Goal: Task Accomplishment & Management: Use online tool/utility

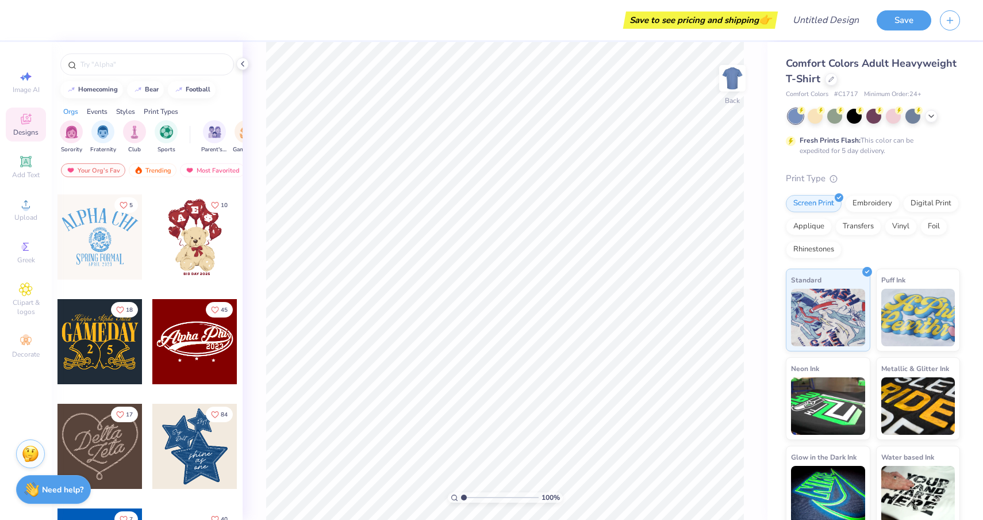
scroll to position [309, 0]
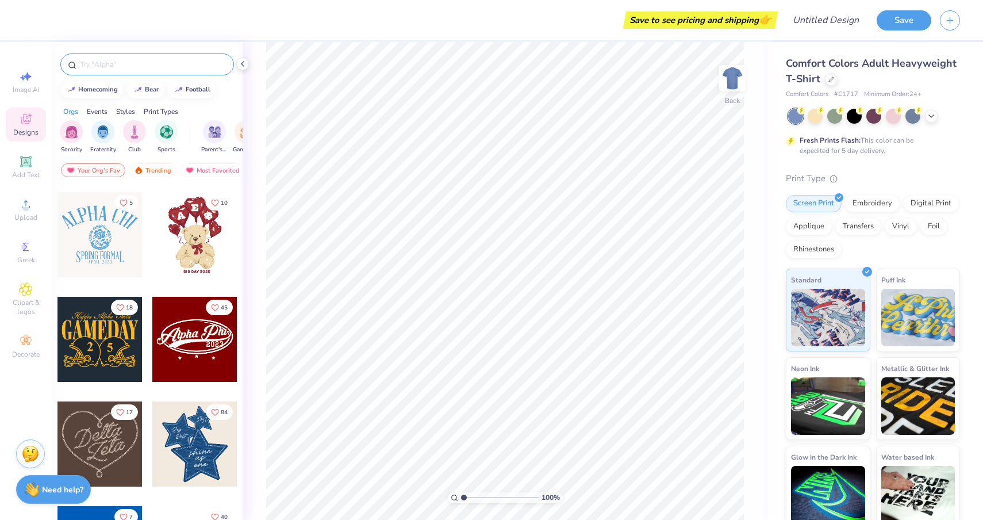
click at [136, 66] on input "text" at bounding box center [152, 64] width 147 height 11
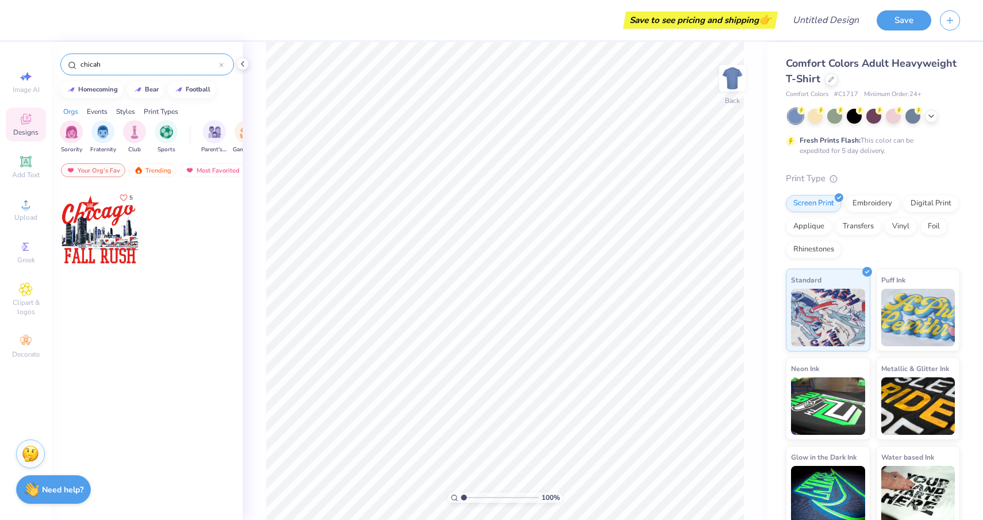
type input "chicah"
click at [115, 209] on div at bounding box center [99, 229] width 85 height 85
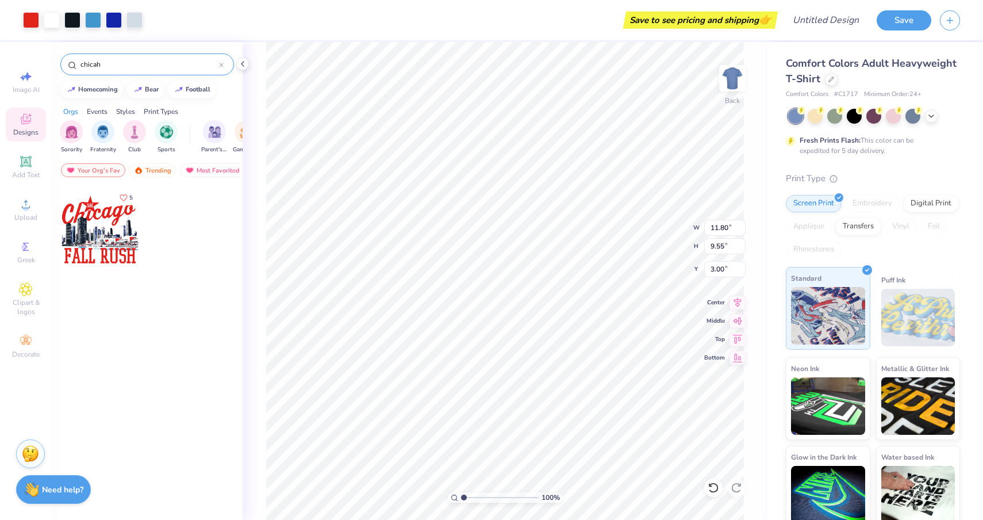
scroll to position [9, 0]
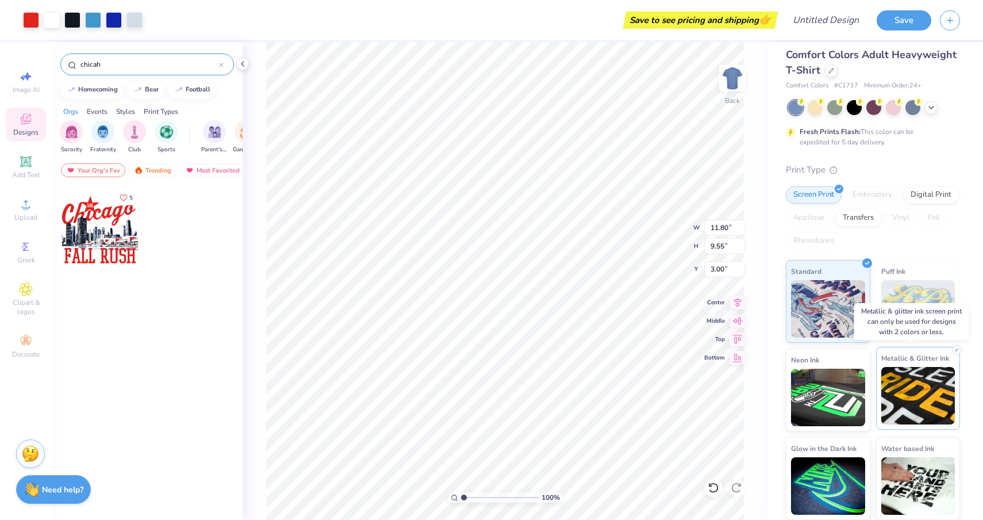
click at [890, 374] on img at bounding box center [918, 395] width 74 height 57
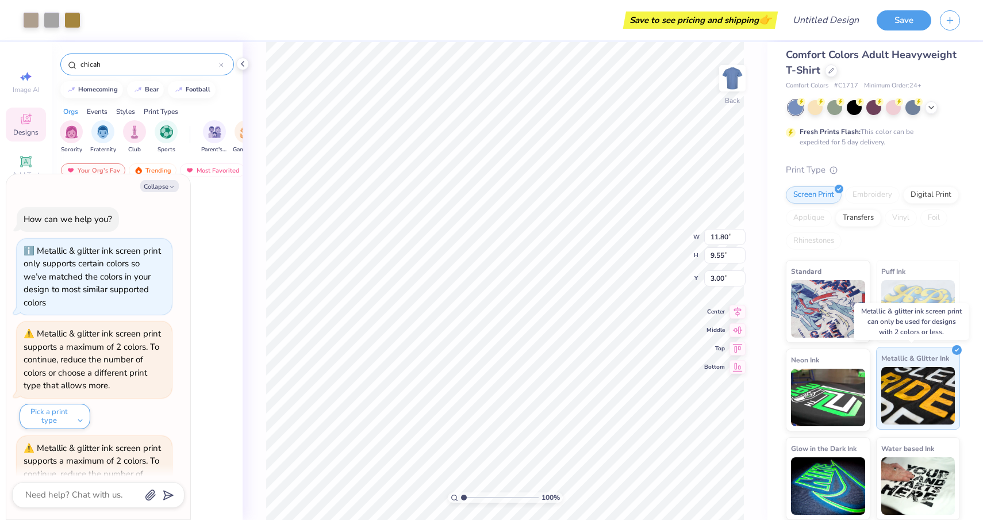
type textarea "x"
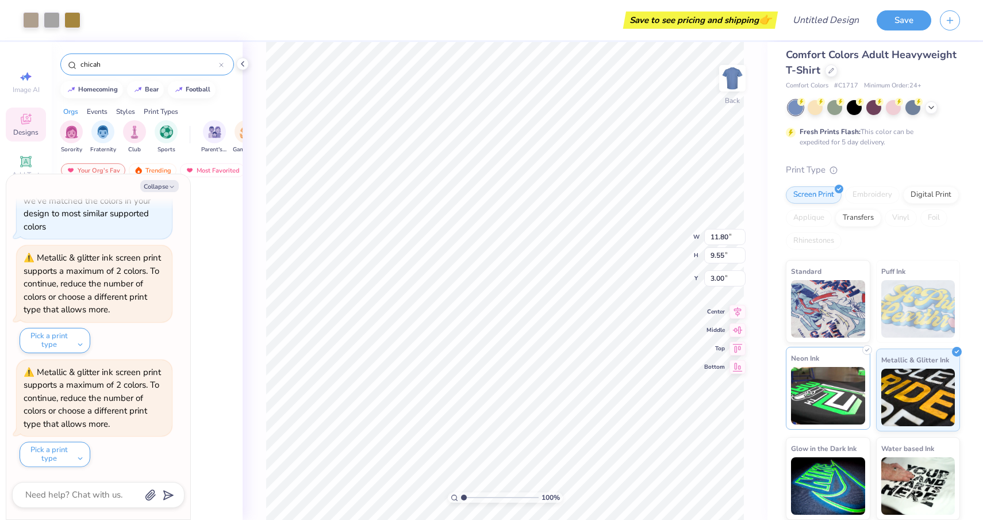
scroll to position [0, 0]
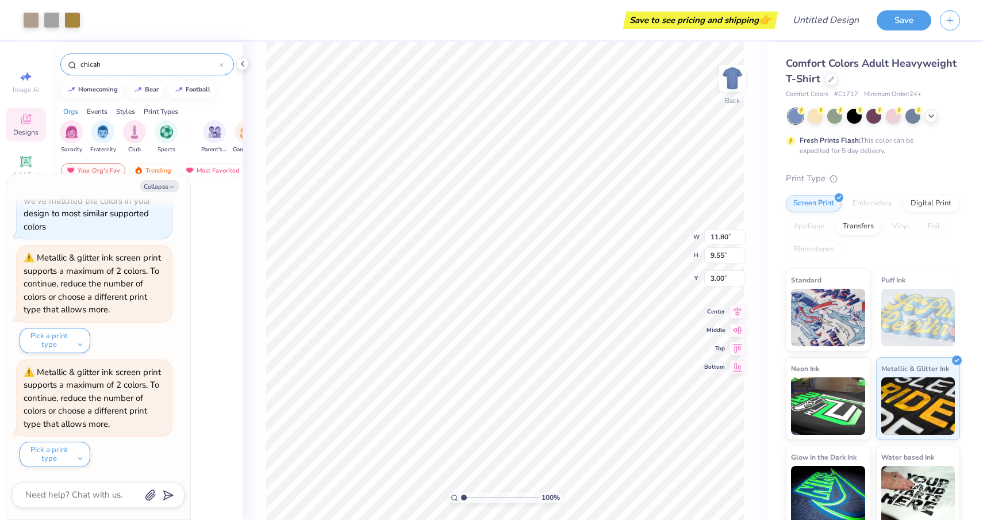
click at [222, 66] on icon at bounding box center [221, 65] width 5 height 5
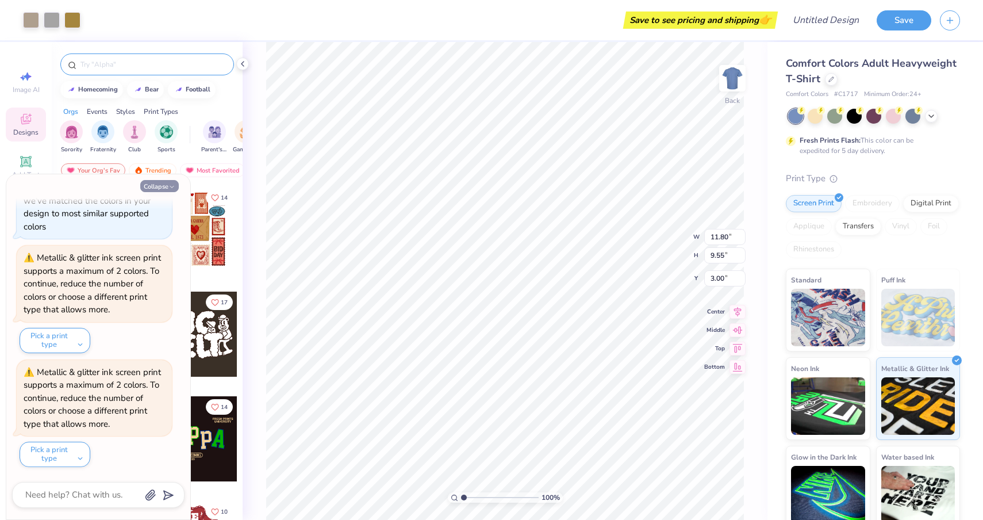
click at [167, 185] on button "Collapse" at bounding box center [159, 186] width 39 height 12
type textarea "x"
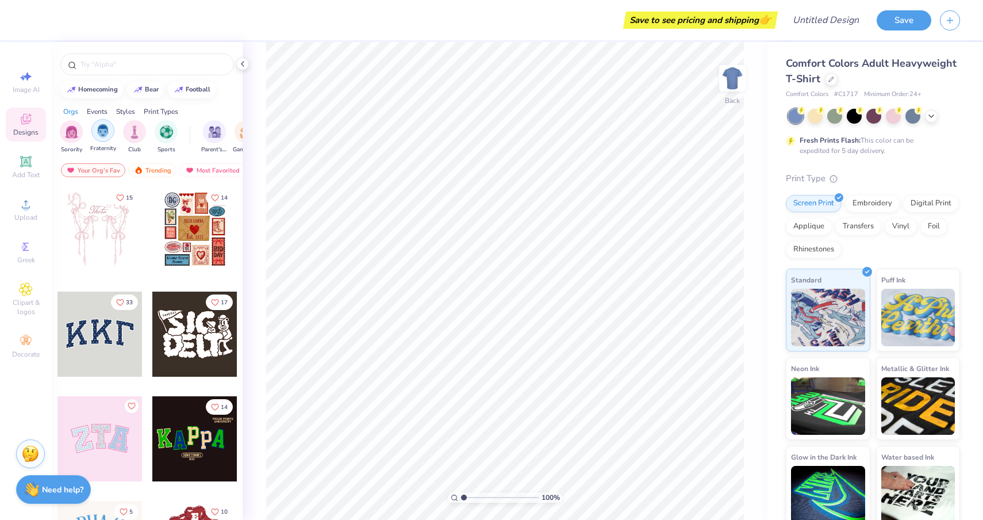
click at [107, 136] on img "filter for Fraternity" at bounding box center [103, 130] width 13 height 13
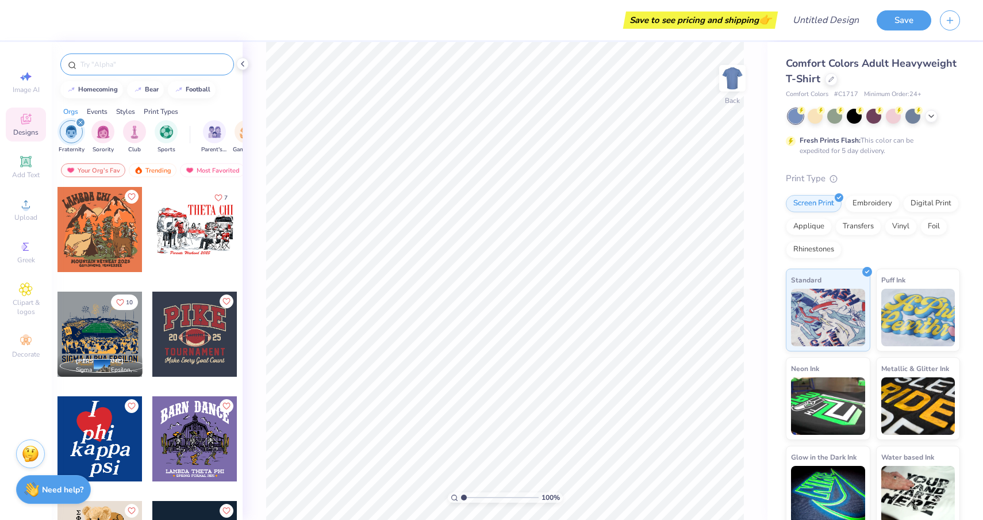
click at [129, 59] on input "text" at bounding box center [152, 64] width 147 height 11
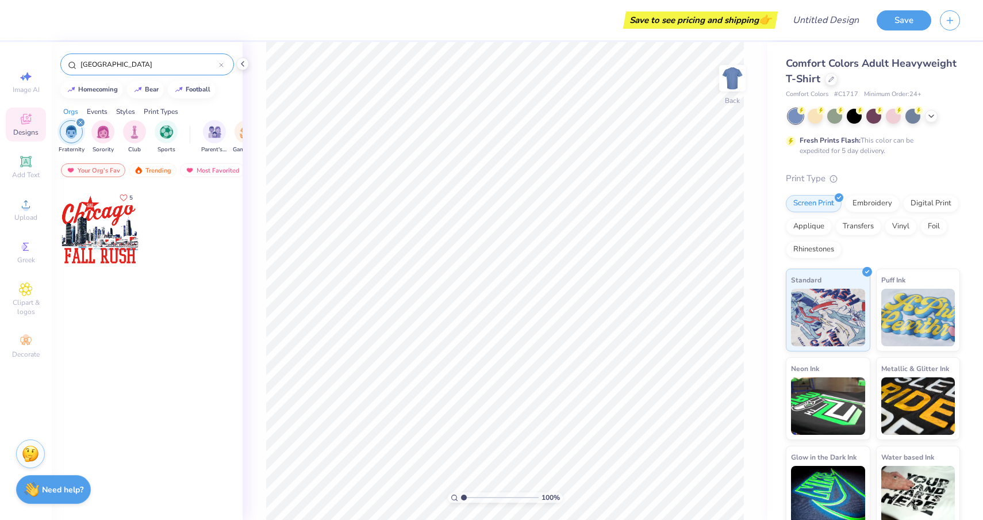
click at [94, 116] on div "Events" at bounding box center [97, 111] width 21 height 10
click at [225, 135] on img "filter for Formal & Semi" at bounding box center [229, 130] width 13 height 13
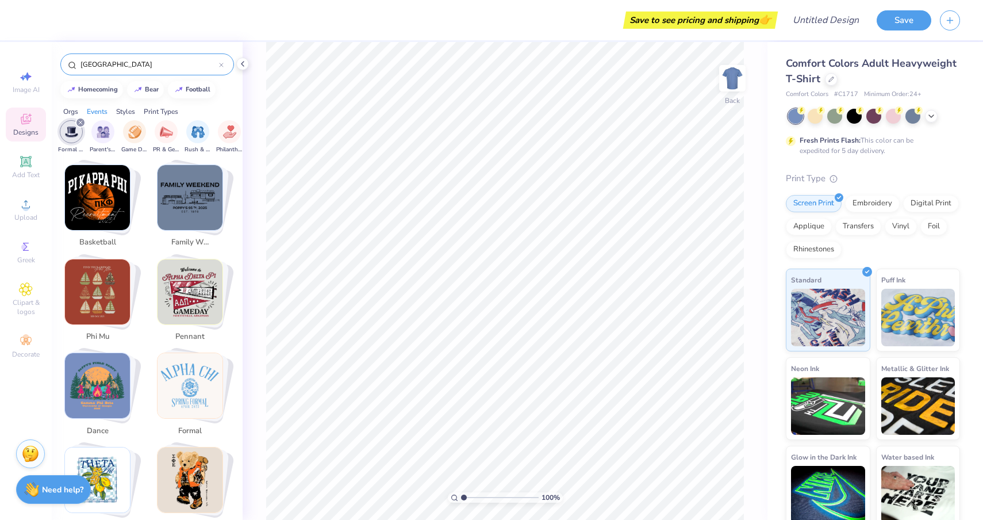
scroll to position [1186, 0]
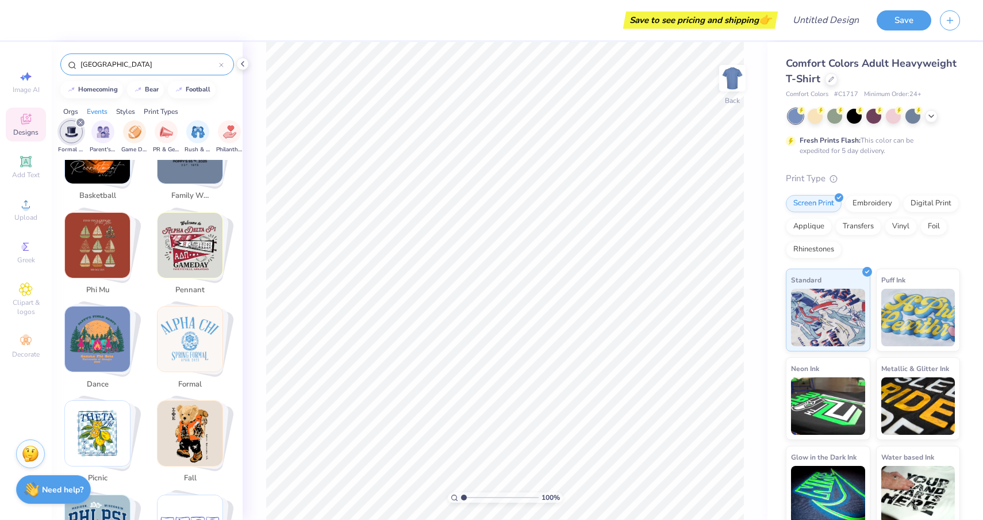
click at [205, 333] on img "Stack Card Button formal" at bounding box center [189, 338] width 65 height 65
type input "formal"
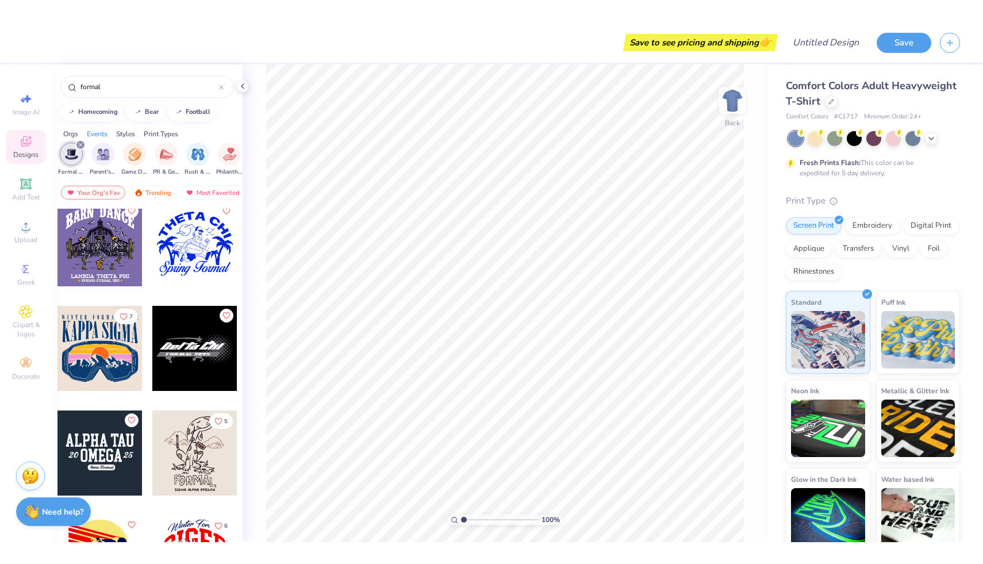
scroll to position [0, 0]
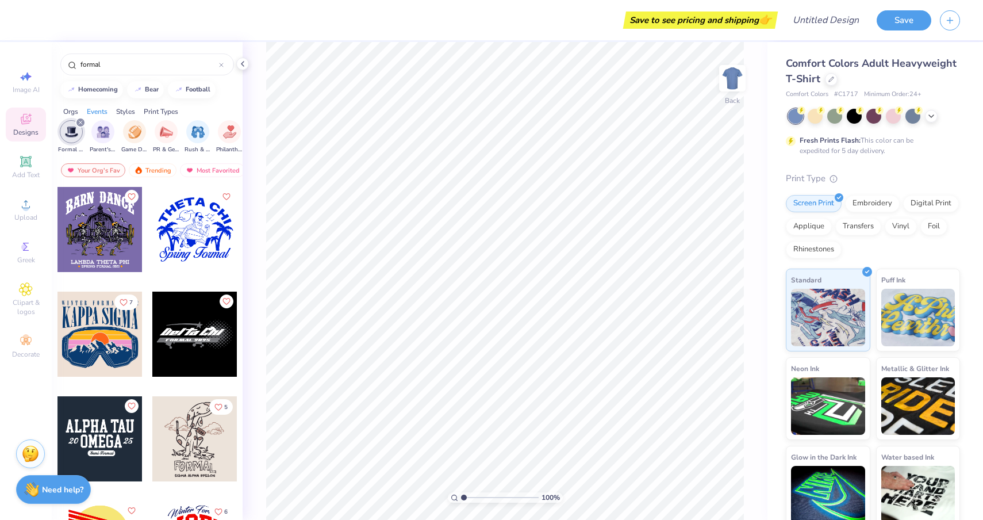
click at [153, 369] on div at bounding box center [194, 333] width 85 height 85
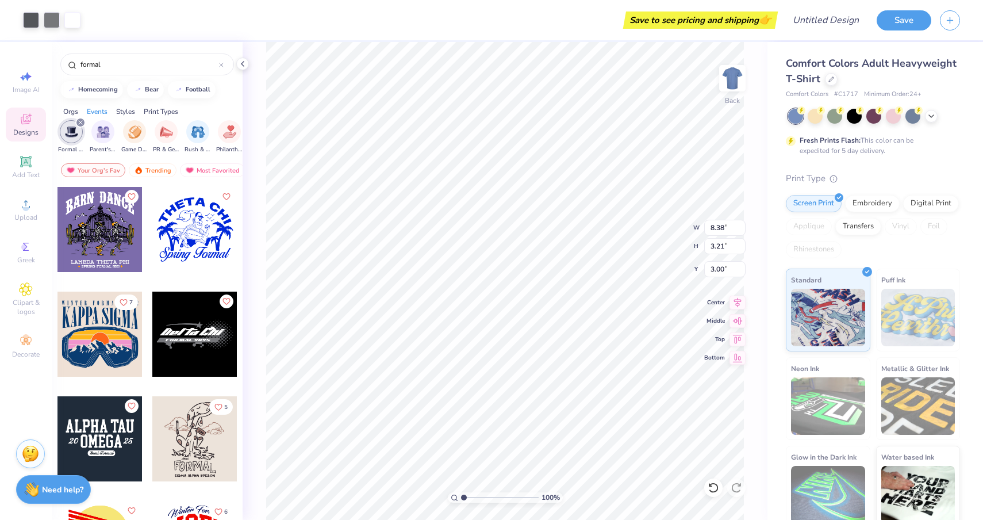
type input "3.53"
type input "1.35"
type input "3.64"
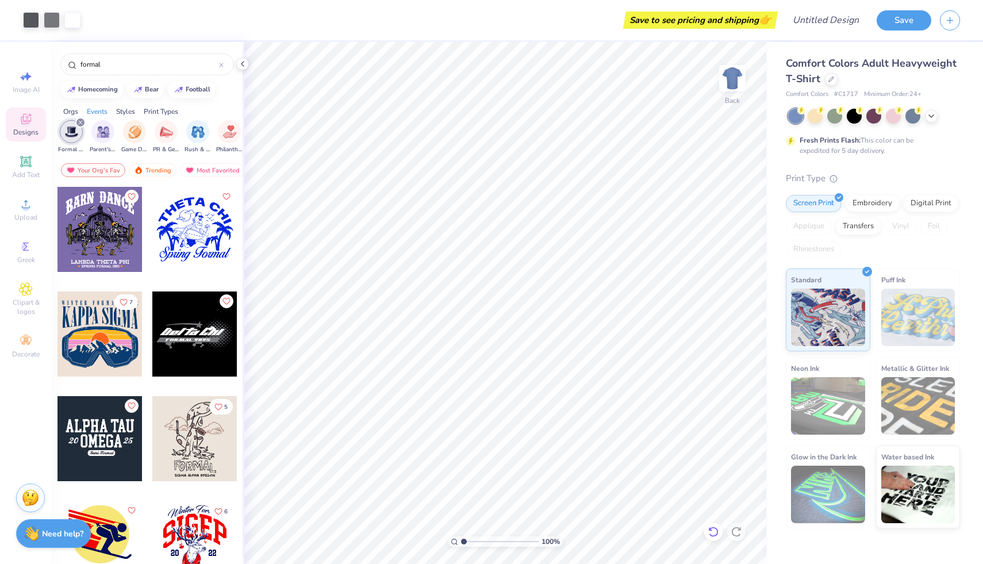
click at [712, 519] on icon at bounding box center [713, 531] width 11 height 11
click at [735, 519] on icon at bounding box center [736, 531] width 11 height 11
click at [910, 305] on img at bounding box center [918, 317] width 74 height 57
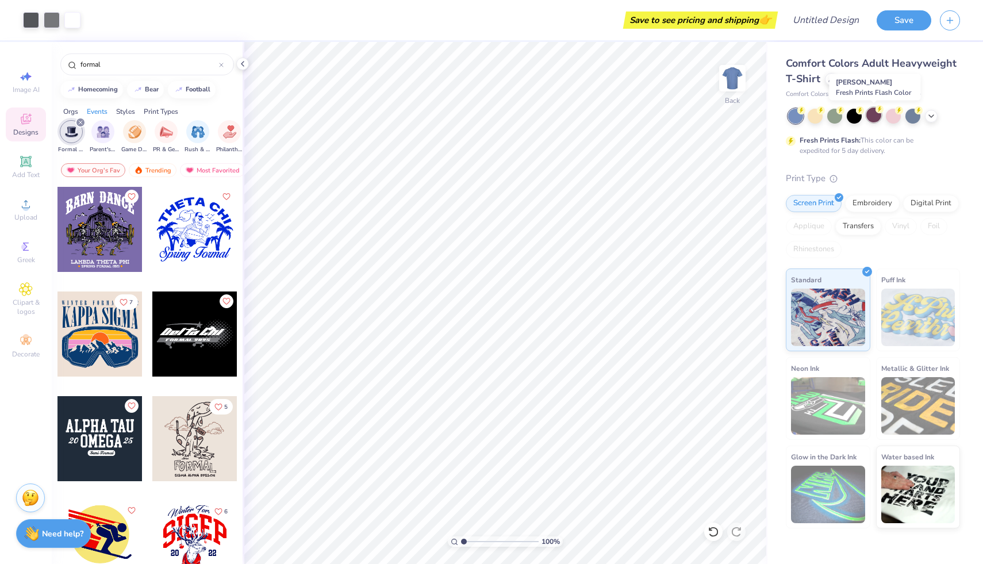
click at [880, 116] on div at bounding box center [873, 114] width 15 height 15
click at [930, 113] on icon at bounding box center [931, 114] width 9 height 9
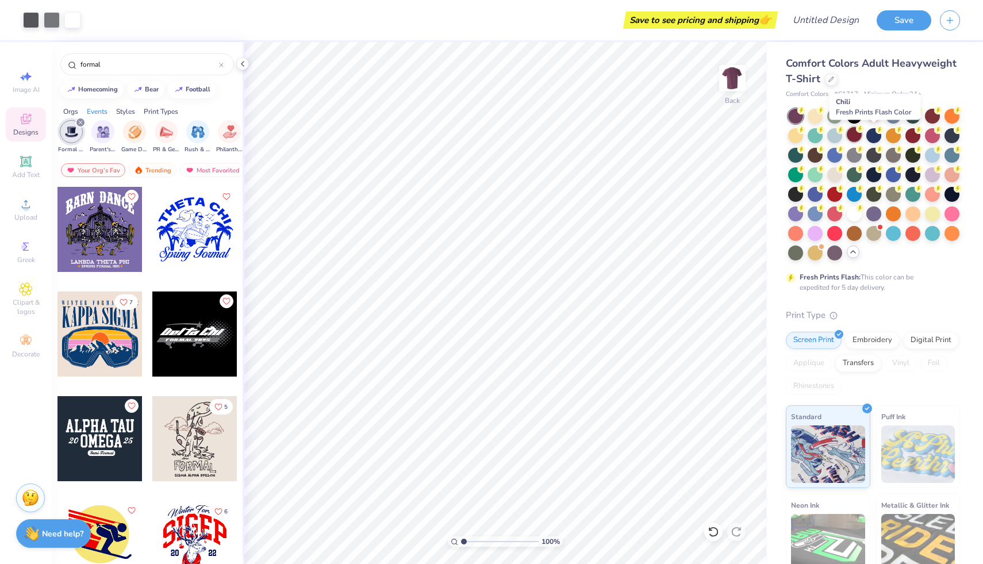
click at [862, 136] on div at bounding box center [854, 134] width 15 height 15
click at [920, 134] on div at bounding box center [912, 134] width 15 height 15
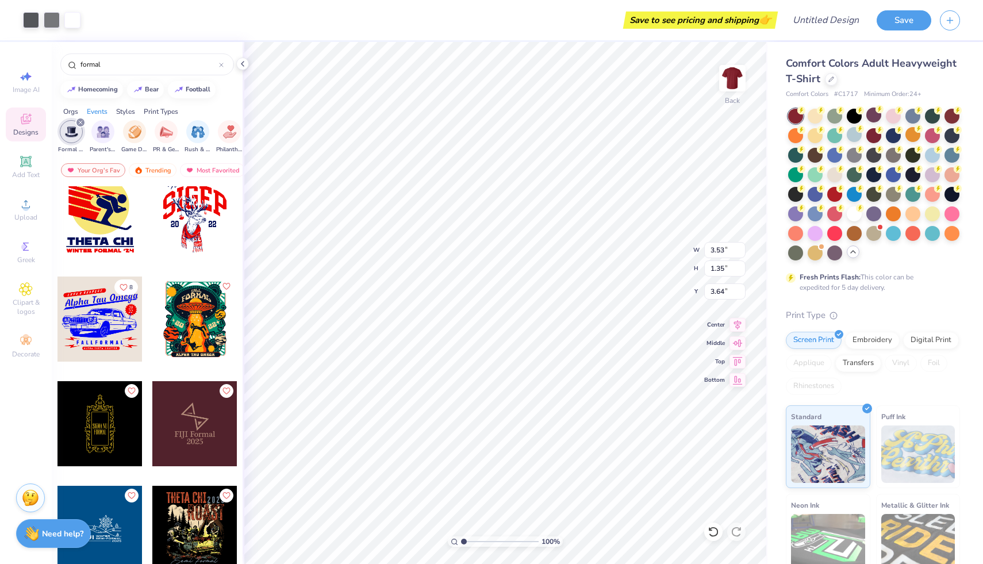
scroll to position [345, 0]
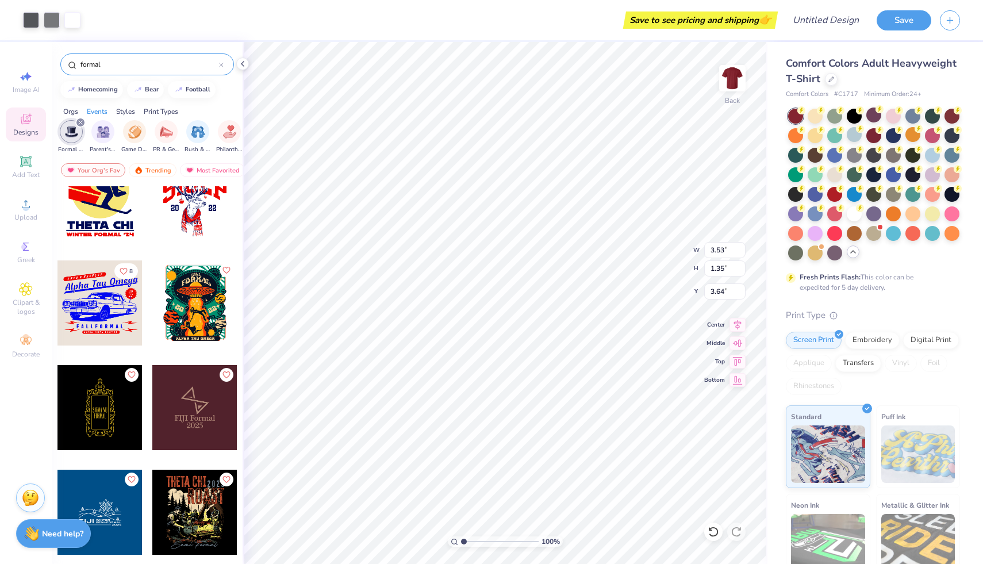
click at [133, 64] on input "formal" at bounding box center [149, 64] width 140 height 11
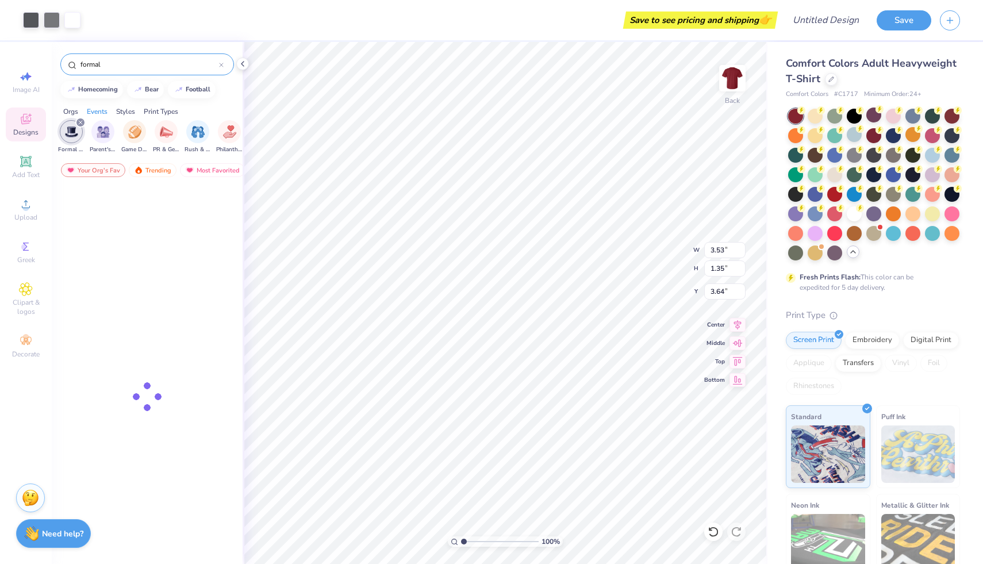
click at [133, 64] on input "formal" at bounding box center [149, 64] width 140 height 11
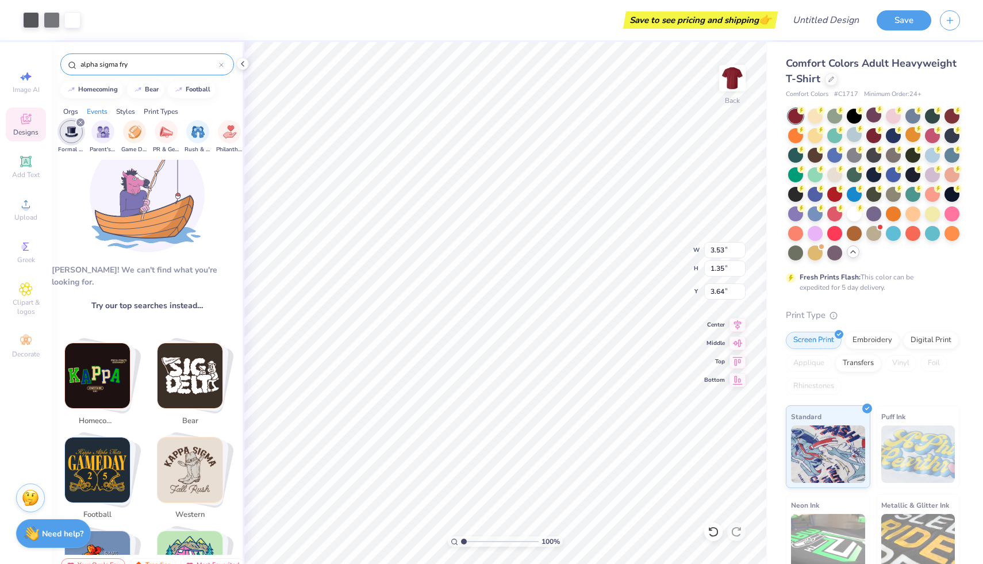
scroll to position [0, 0]
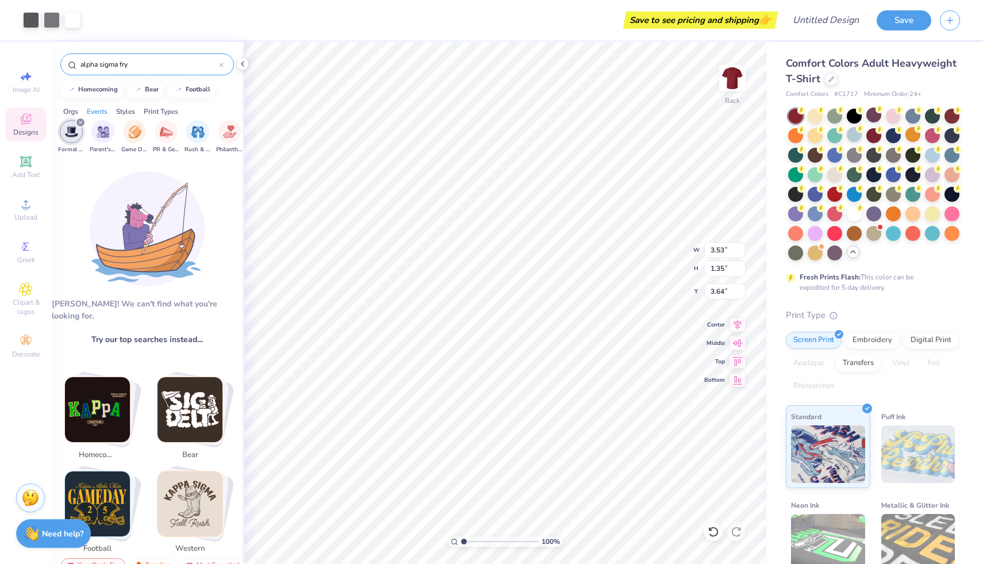
click at [83, 122] on div "filter for Formal & Semi" at bounding box center [80, 122] width 10 height 10
click at [153, 63] on input "alpha sigma fry" at bounding box center [149, 64] width 140 height 11
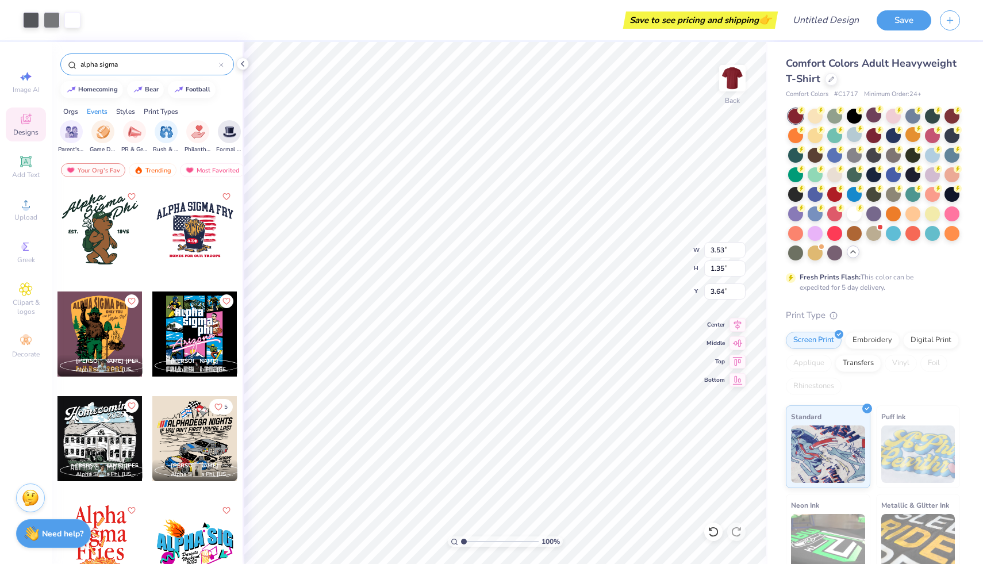
type input "alpha sigma"
click at [195, 233] on div at bounding box center [194, 229] width 85 height 85
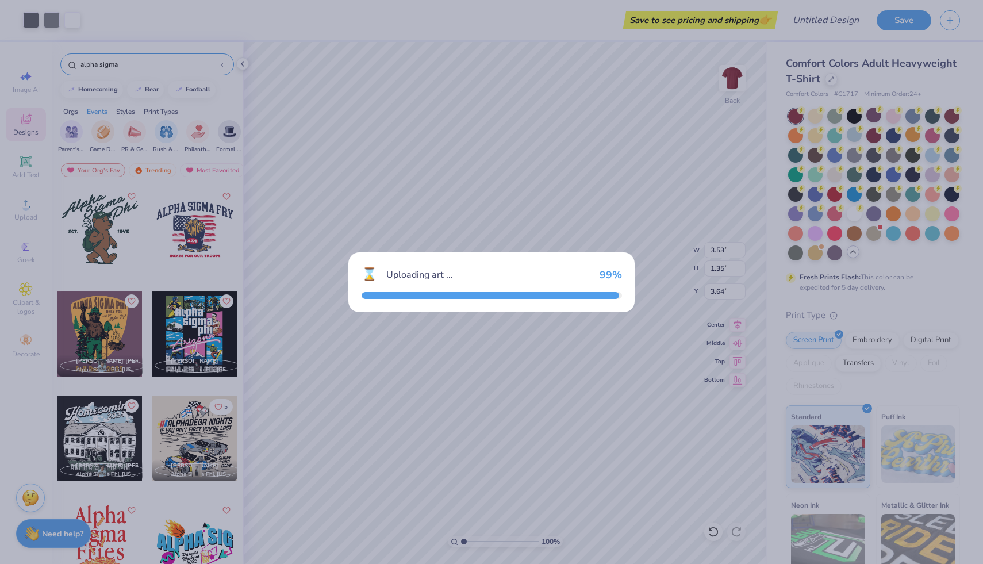
type input "11.28"
type input "8.22"
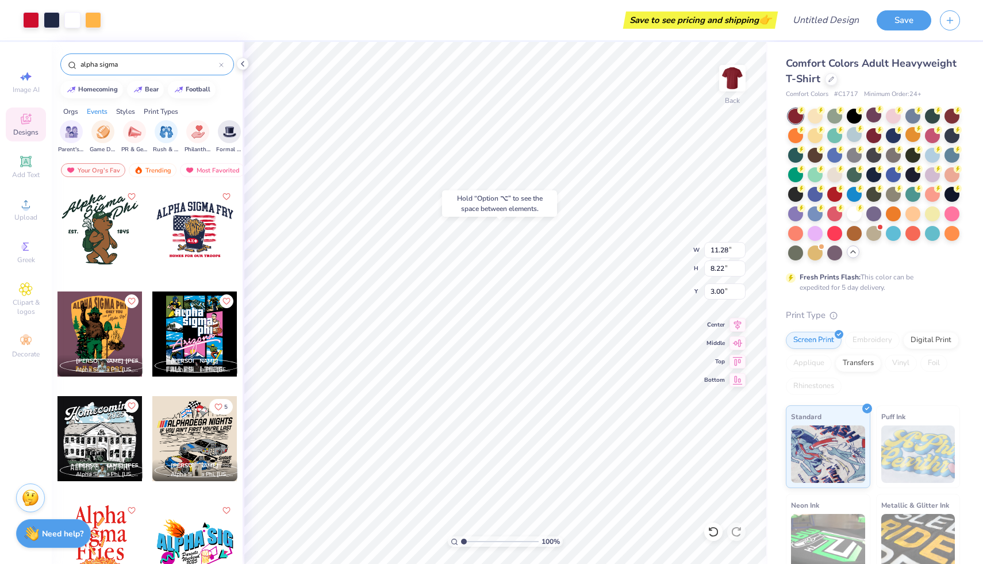
type input "7.10"
type input "3.53"
type input "1.35"
type input "3.64"
type input "2.69"
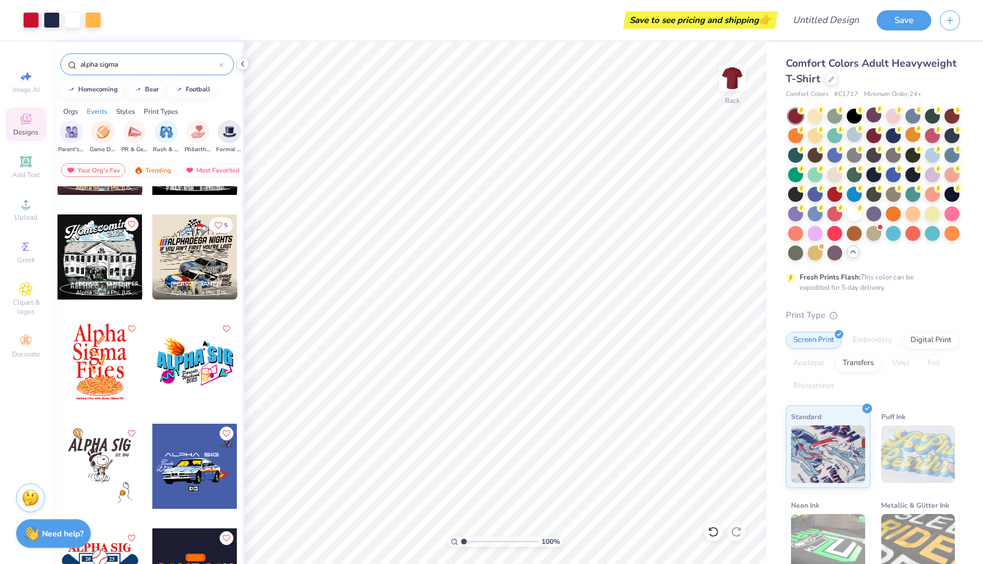
scroll to position [184, 0]
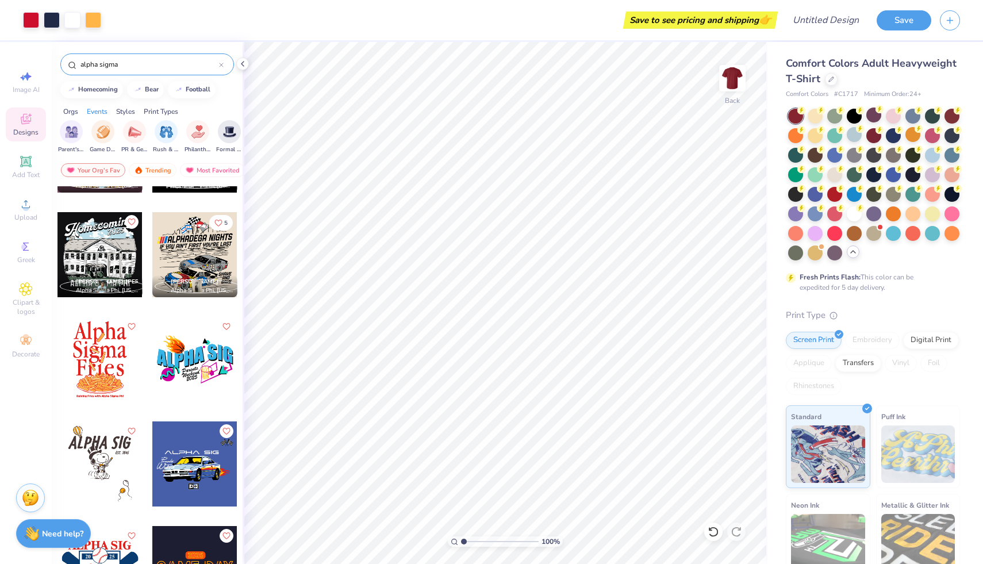
click at [96, 352] on div at bounding box center [99, 359] width 85 height 85
click at [713, 519] on icon at bounding box center [713, 531] width 11 height 11
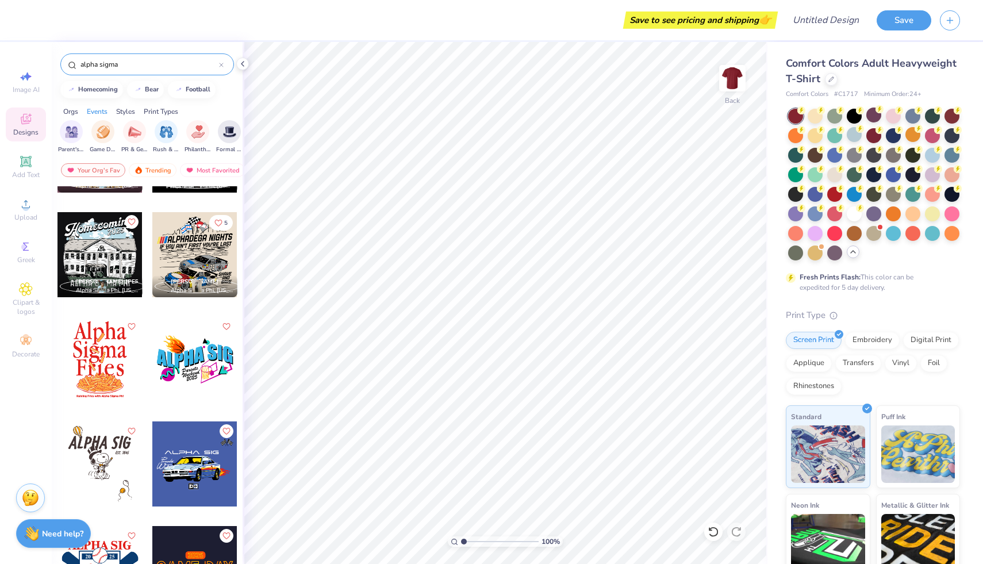
click at [107, 348] on div at bounding box center [99, 359] width 85 height 85
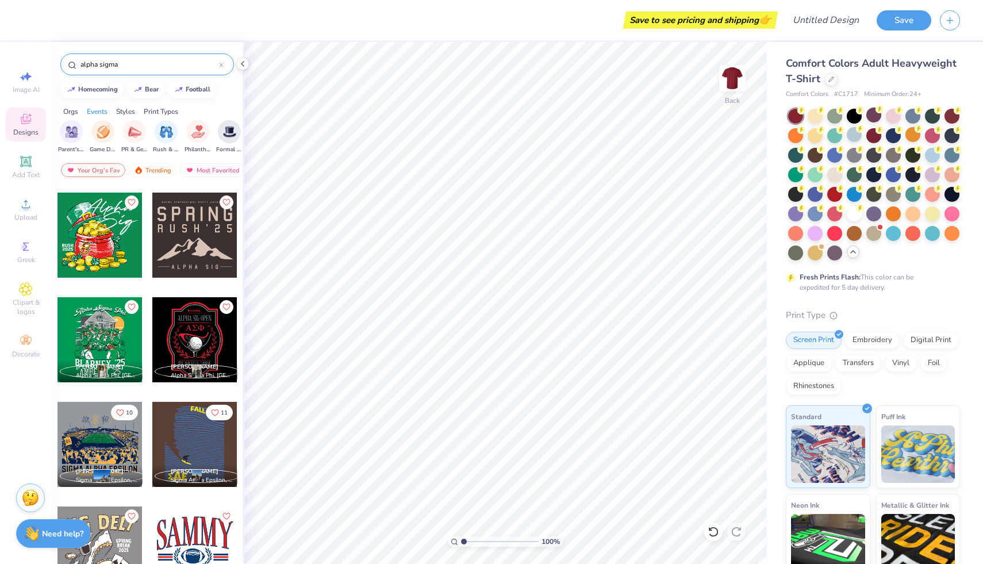
scroll to position [1463, 0]
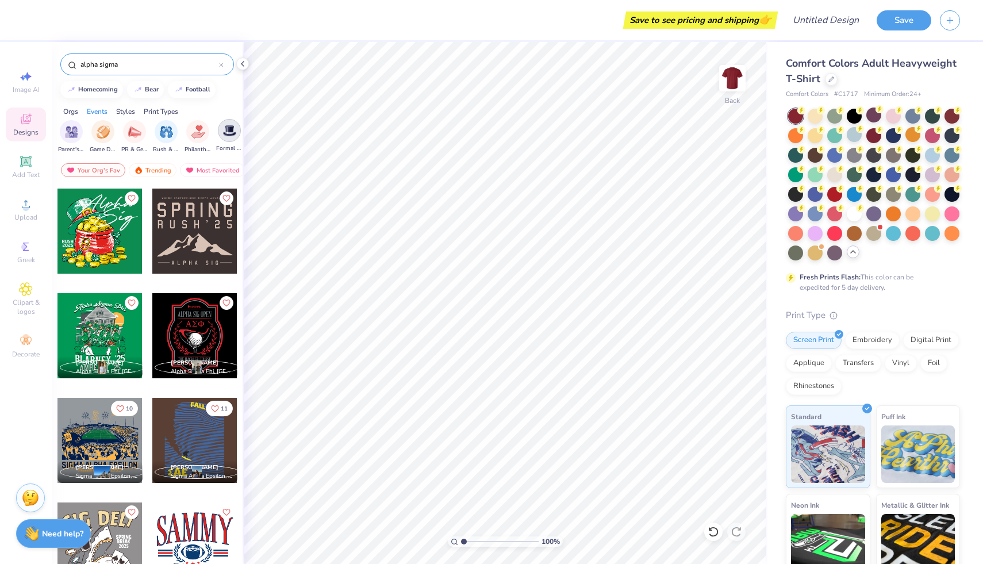
click at [229, 132] on img "filter for Formal & Semi" at bounding box center [229, 130] width 13 height 13
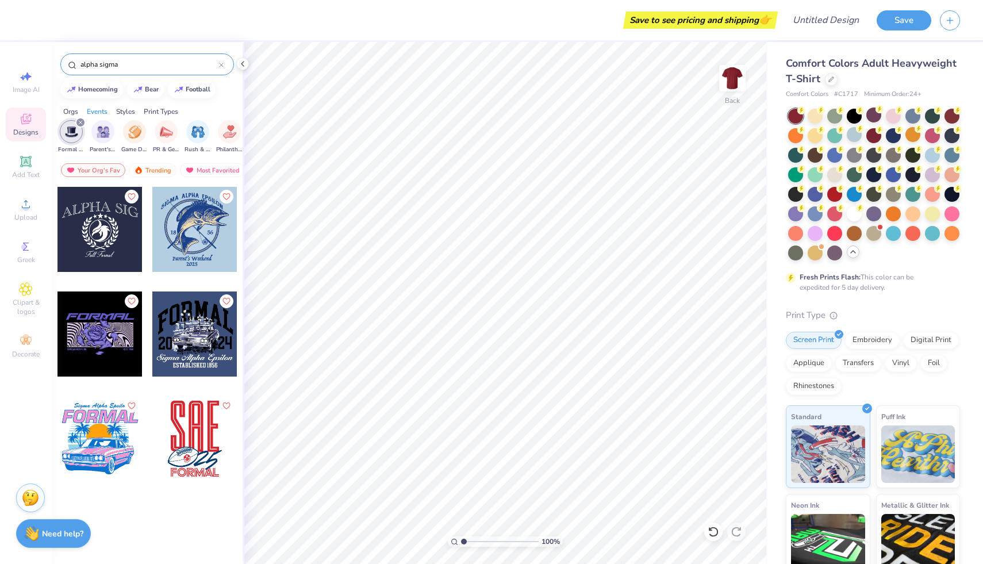
click at [162, 65] on input "alpha sigma" at bounding box center [149, 64] width 140 height 11
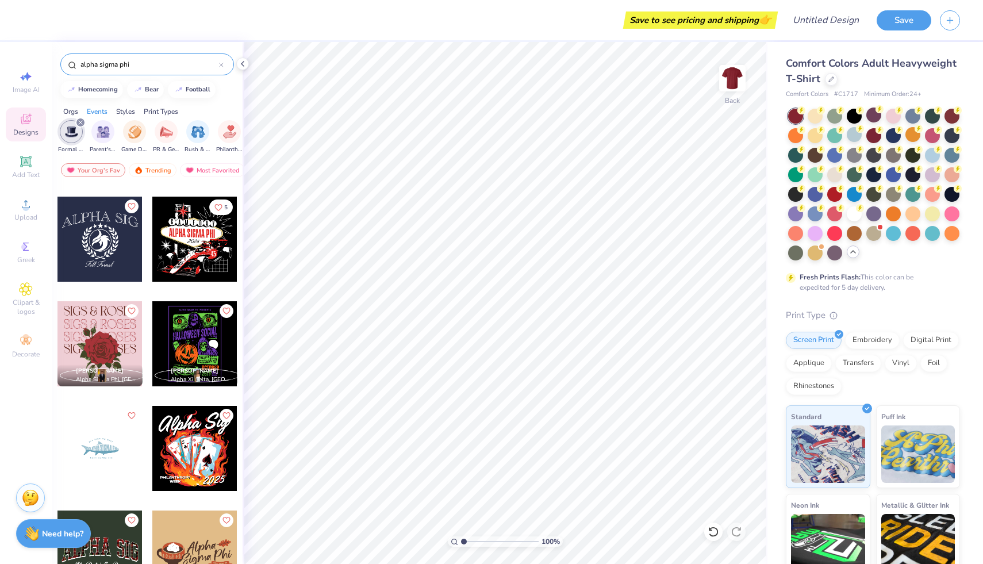
scroll to position [1046, 0]
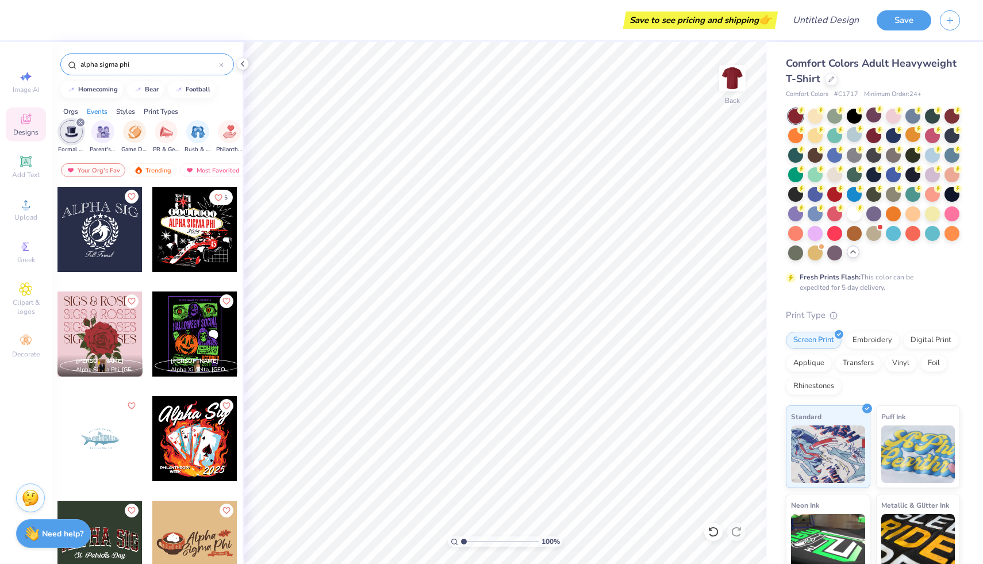
type input "alpha sigma phi"
click at [208, 337] on div at bounding box center [194, 333] width 85 height 85
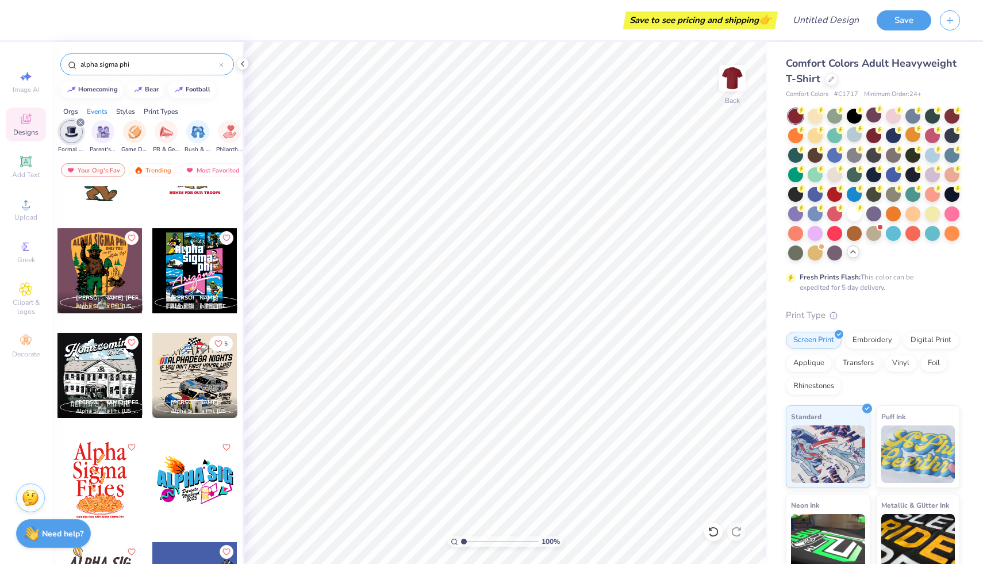
scroll to position [0, 0]
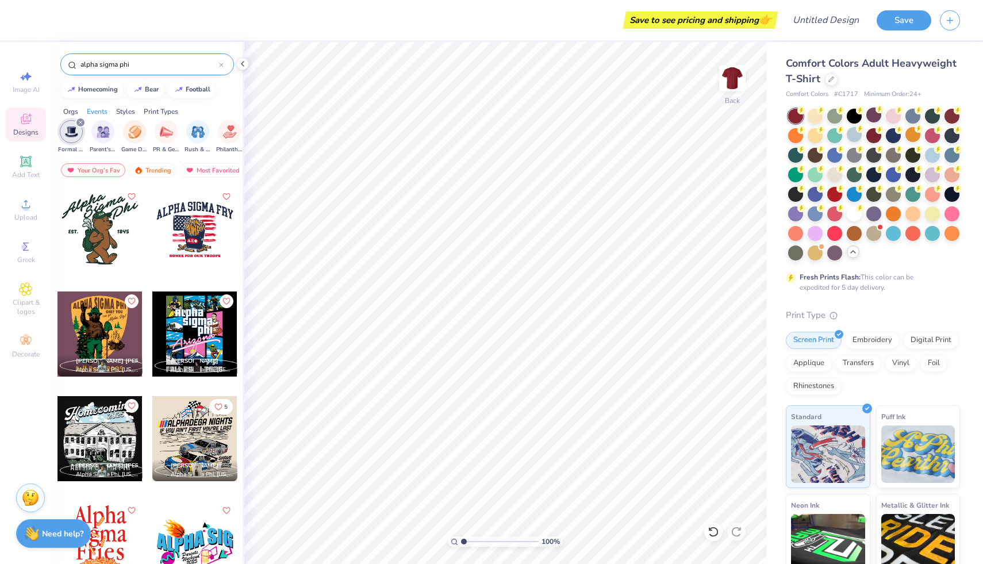
click at [79, 121] on icon "filter for Formal & Semi" at bounding box center [80, 122] width 3 height 3
click at [233, 132] on img "filter for Formal & Semi" at bounding box center [229, 130] width 13 height 13
click at [33, 82] on div "Image AI" at bounding box center [26, 82] width 40 height 34
select select "4"
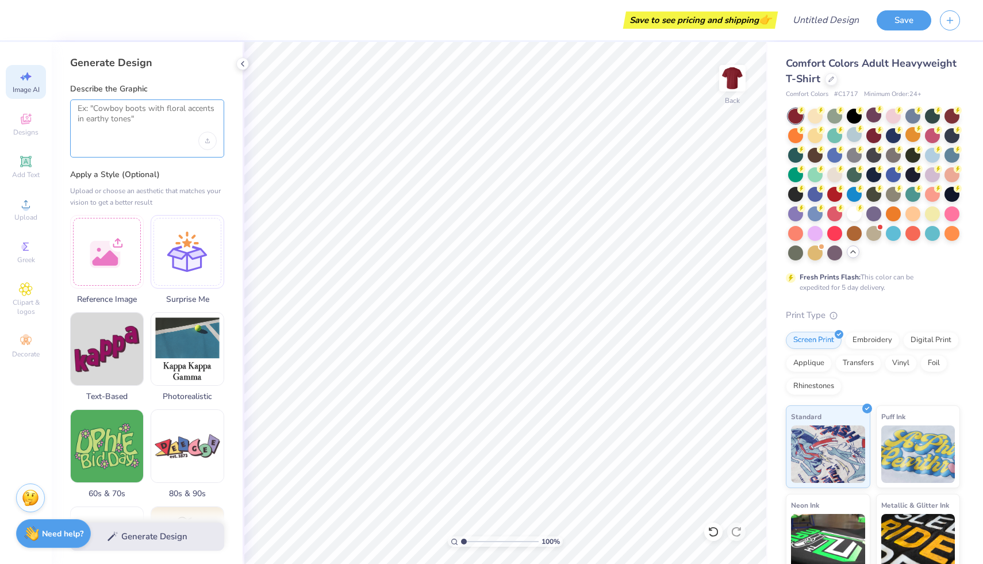
click at [140, 117] on textarea at bounding box center [147, 117] width 139 height 29
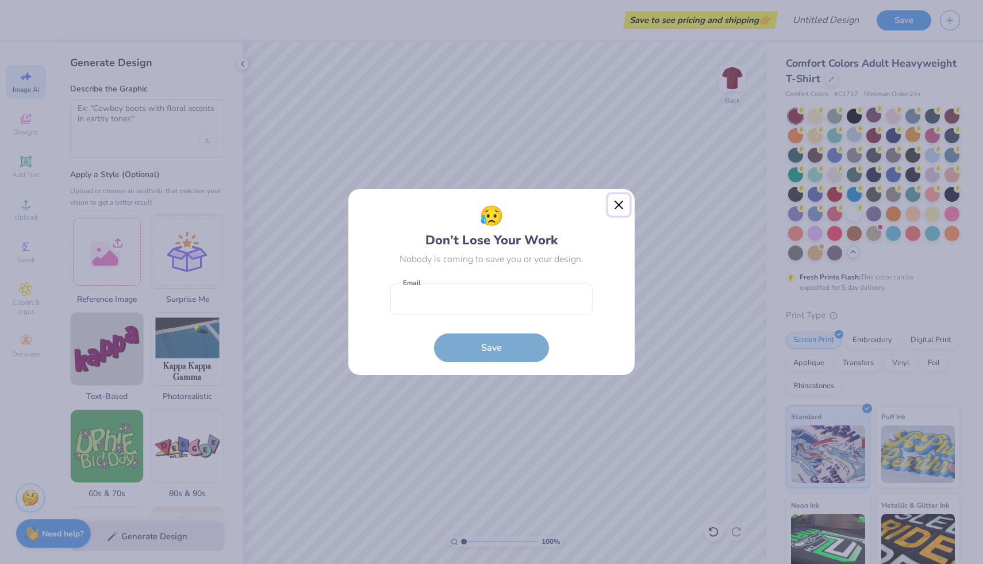
click at [621, 205] on button "Close" at bounding box center [619, 205] width 22 height 22
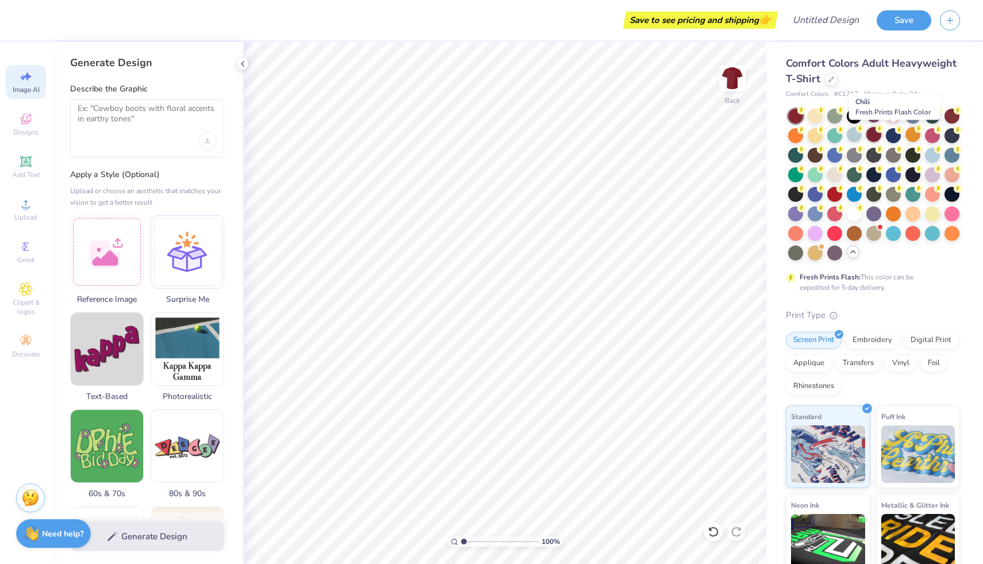
click at [881, 137] on div at bounding box center [873, 134] width 15 height 15
click at [925, 142] on div at bounding box center [932, 134] width 15 height 15
click at [842, 194] on div at bounding box center [834, 193] width 15 height 15
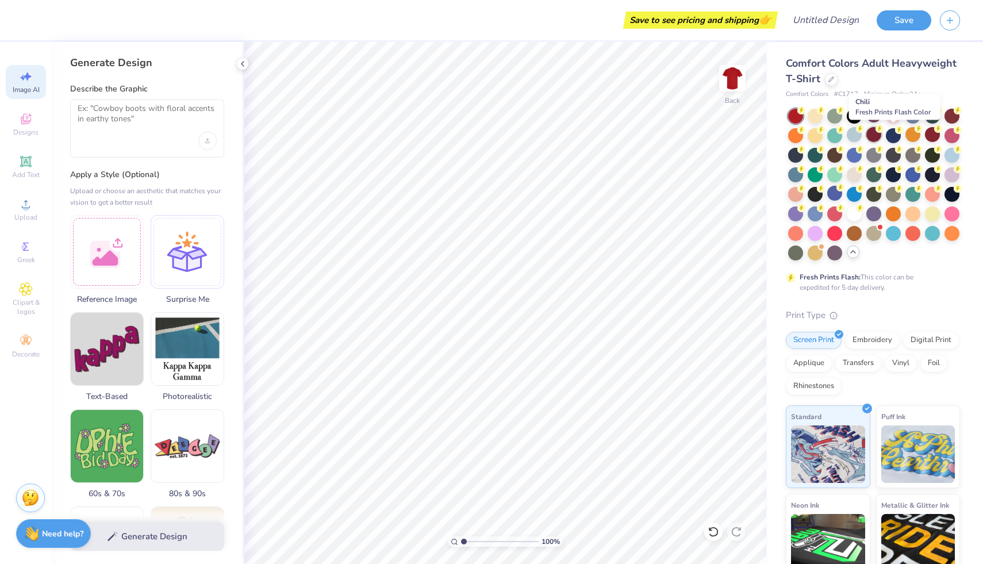
click at [881, 138] on div at bounding box center [873, 134] width 15 height 15
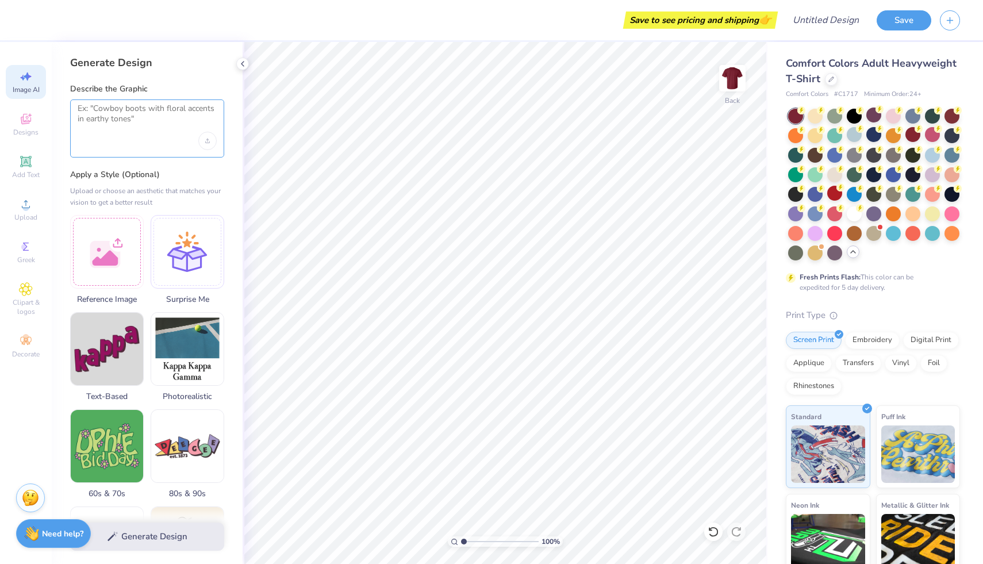
click at [141, 121] on textarea at bounding box center [147, 117] width 139 height 29
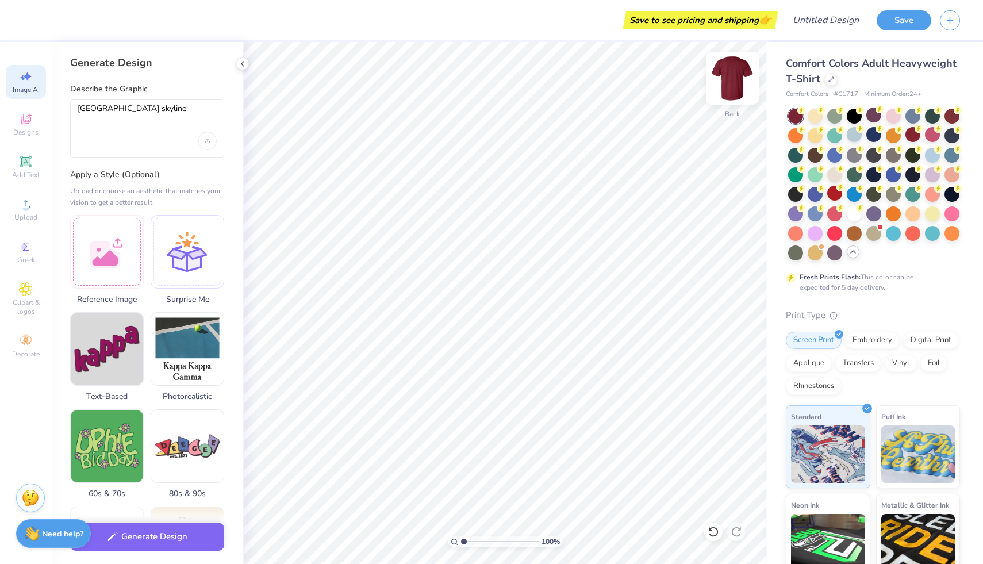
click at [744, 70] on img at bounding box center [732, 78] width 46 height 46
click at [144, 103] on textarea "Chicago skyline" at bounding box center [147, 117] width 139 height 29
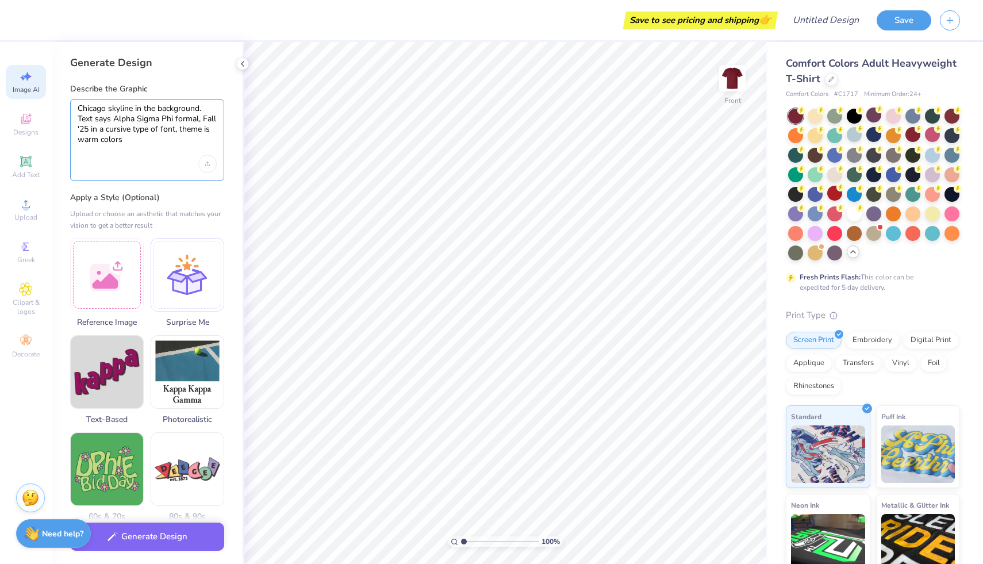
type textarea "Chicago skyline in the background. Text says Alpha Sigma Phi formal, Fall '25 i…"
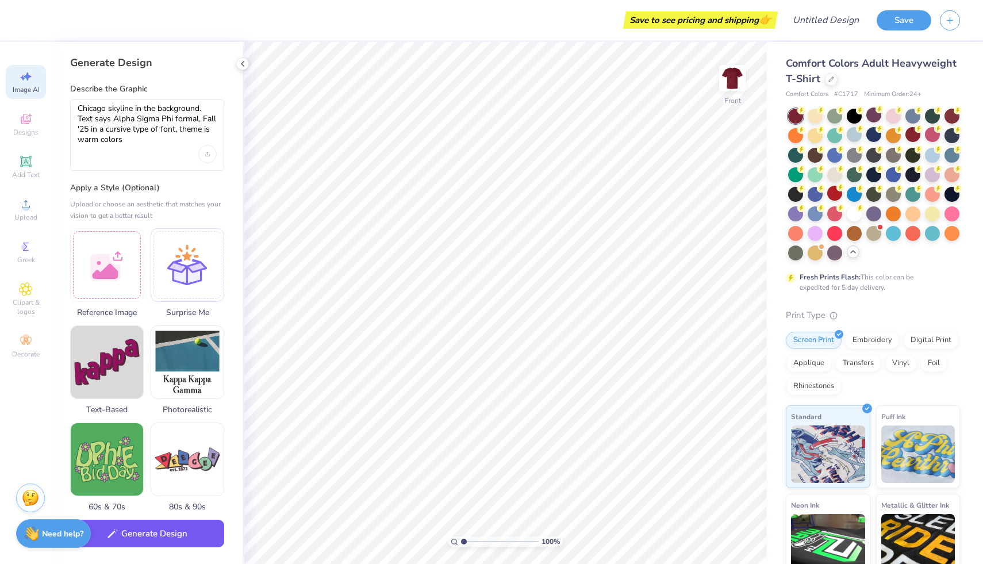
click at [155, 519] on button "Generate Design" at bounding box center [147, 534] width 154 height 28
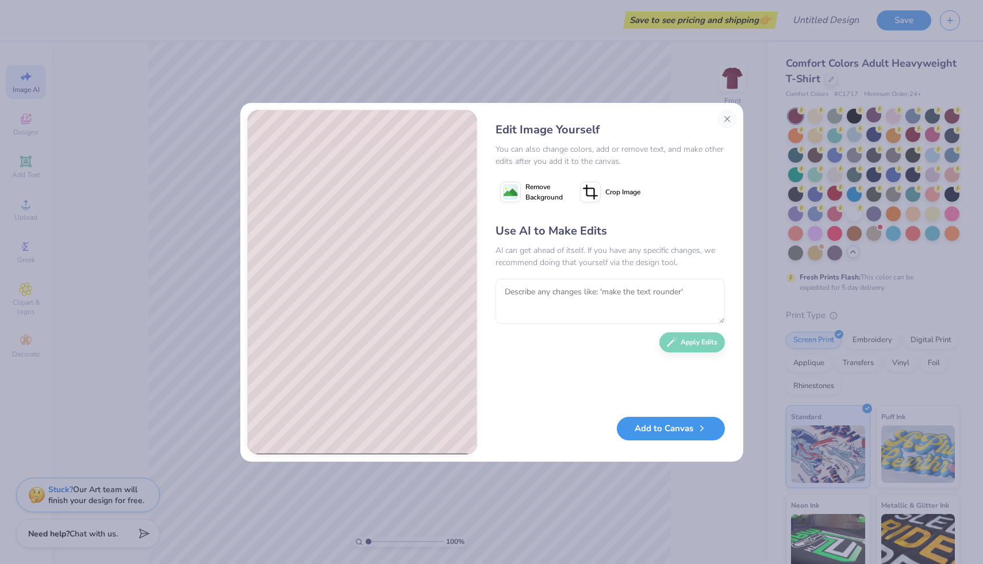
click at [635, 425] on button "Add to Canvas" at bounding box center [671, 429] width 108 height 24
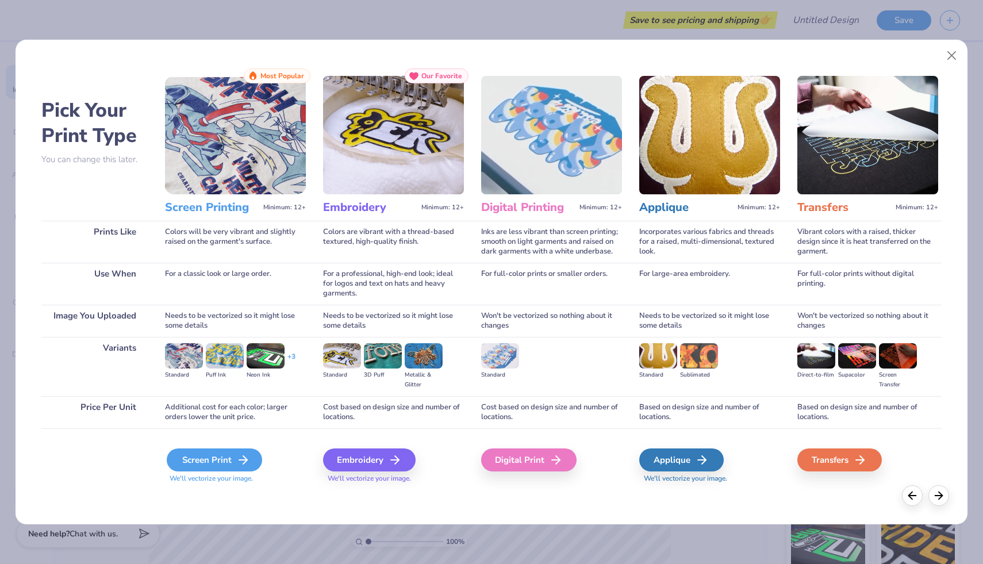
click at [233, 459] on div "Screen Print" at bounding box center [214, 459] width 95 height 23
click at [226, 458] on div "Screen Print" at bounding box center [214, 459] width 95 height 23
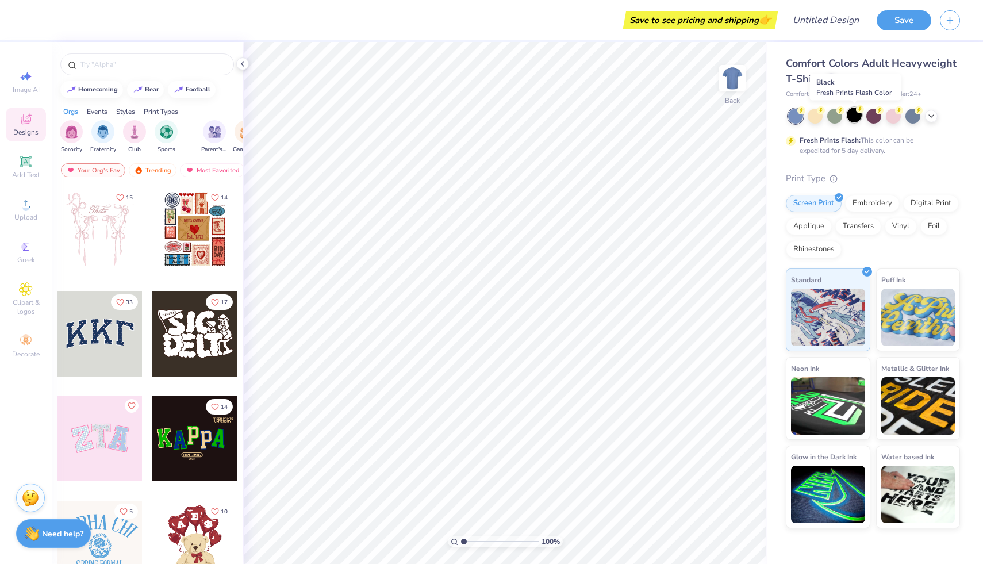
click at [847, 113] on div at bounding box center [854, 114] width 15 height 15
click at [158, 70] on div at bounding box center [147, 64] width 174 height 22
click at [141, 58] on div at bounding box center [147, 64] width 174 height 22
click at [104, 69] on input "text" at bounding box center [152, 64] width 147 height 11
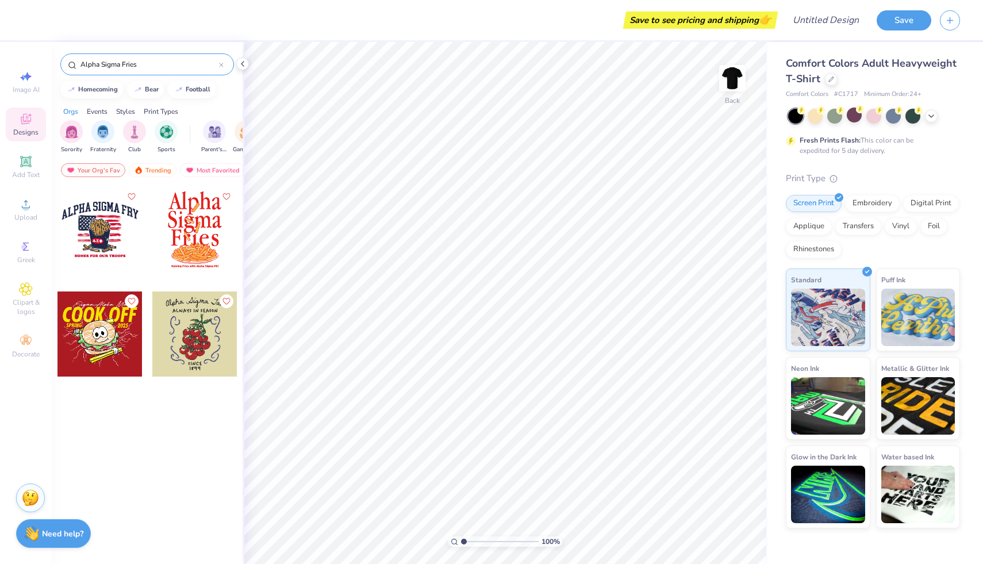
click at [197, 233] on div at bounding box center [194, 229] width 85 height 85
click at [189, 60] on input "Alpha Sigma Fries" at bounding box center [149, 64] width 140 height 11
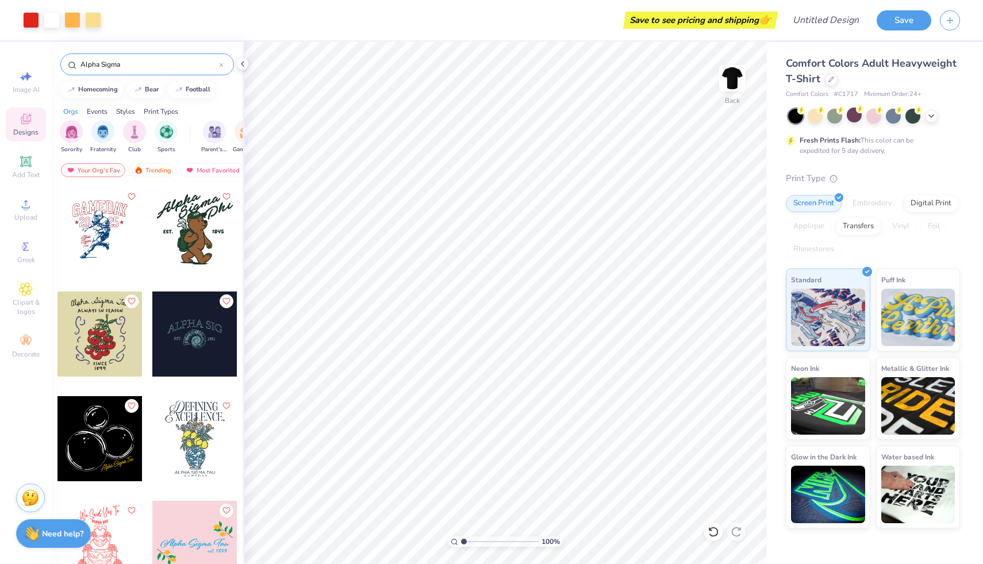
type input "Alpha Sigma"
